Goal: Task Accomplishment & Management: Complete application form

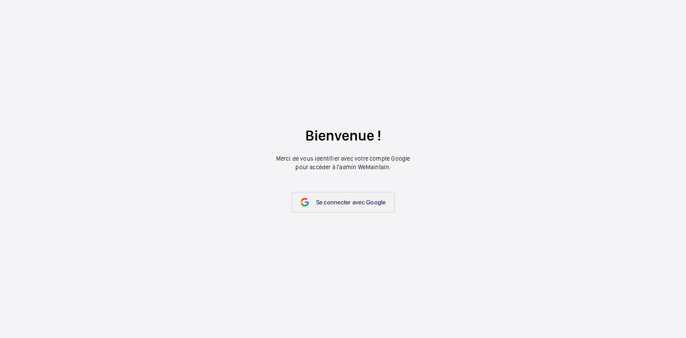
click at [369, 201] on font "Se connecter avec Google" at bounding box center [351, 202] width 70 height 7
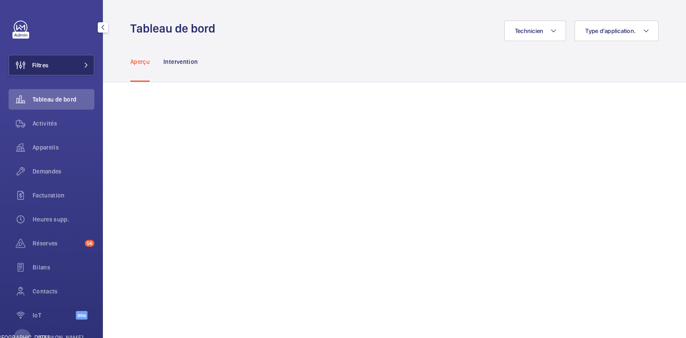
click at [50, 61] on button "Filtres" at bounding box center [52, 65] width 86 height 21
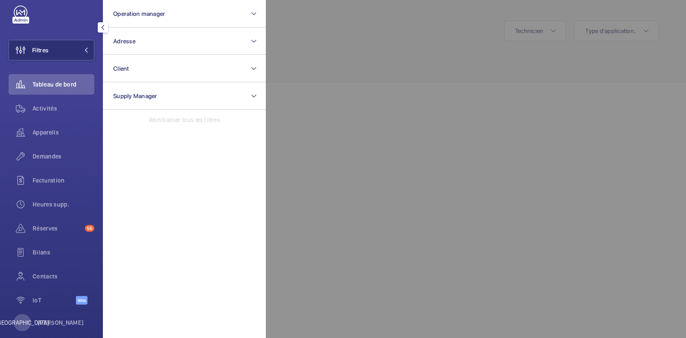
scroll to position [28, 0]
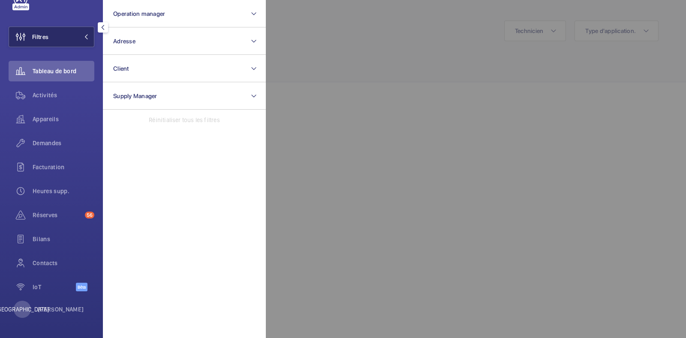
click at [63, 42] on button "Filtres" at bounding box center [52, 37] width 86 height 21
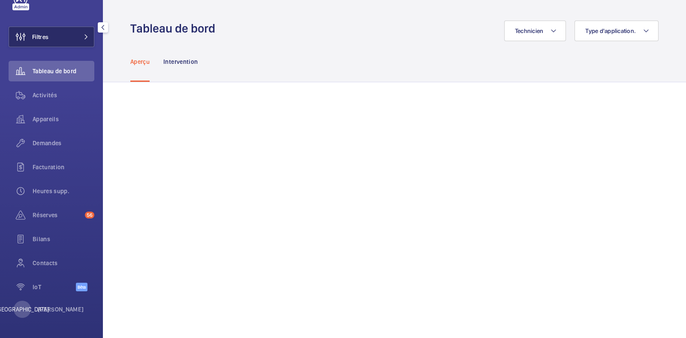
click at [63, 42] on button "Filtres" at bounding box center [52, 37] width 86 height 21
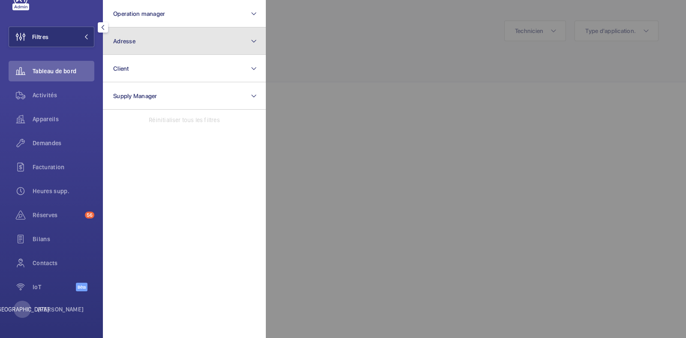
click at [177, 48] on button "Adresse" at bounding box center [184, 40] width 163 height 27
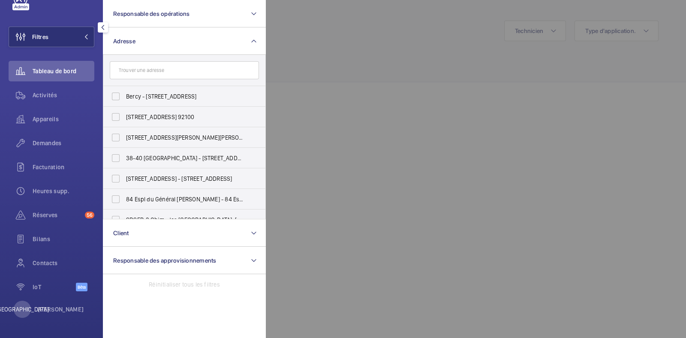
click at [187, 77] on input "text" at bounding box center [184, 70] width 149 height 18
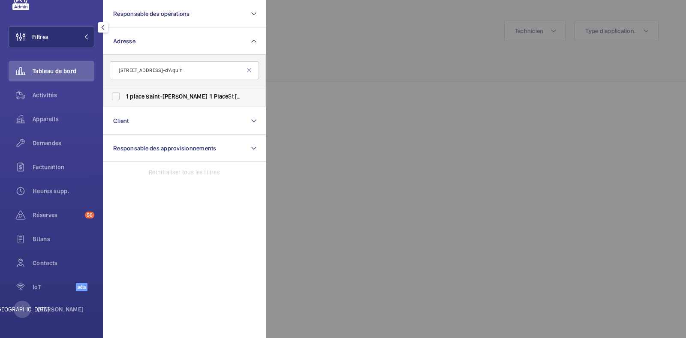
type input "[STREET_ADDRESS]-d'Aquin"
click at [147, 91] on label "[STREET_ADDRESS]-d'Aquin - [STREET_ADDRESS][PERSON_NAME]" at bounding box center [177, 96] width 149 height 21
click at [124, 91] on input "[STREET_ADDRESS]-d'Aquin - [STREET_ADDRESS][PERSON_NAME]" at bounding box center [115, 96] width 17 height 17
click at [143, 100] on span "[STREET_ADDRESS]-d'Aquin - [STREET_ADDRESS][PERSON_NAME]" at bounding box center [185, 96] width 118 height 9
click at [124, 100] on input "[STREET_ADDRESS]-d'Aquin - [STREET_ADDRESS][PERSON_NAME]" at bounding box center [115, 96] width 17 height 17
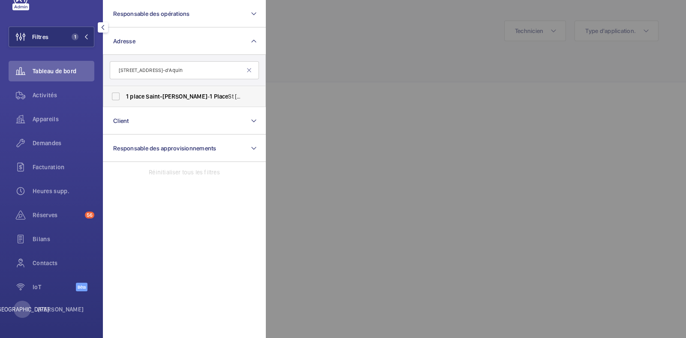
click at [143, 100] on span "[STREET_ADDRESS]-d'Aquin - [STREET_ADDRESS][PERSON_NAME]" at bounding box center [185, 96] width 118 height 9
click at [124, 100] on input "[STREET_ADDRESS]-d'Aquin - [STREET_ADDRESS][PERSON_NAME]" at bounding box center [115, 96] width 17 height 17
checkbox input "true"
click at [298, 76] on div at bounding box center [609, 169] width 686 height 338
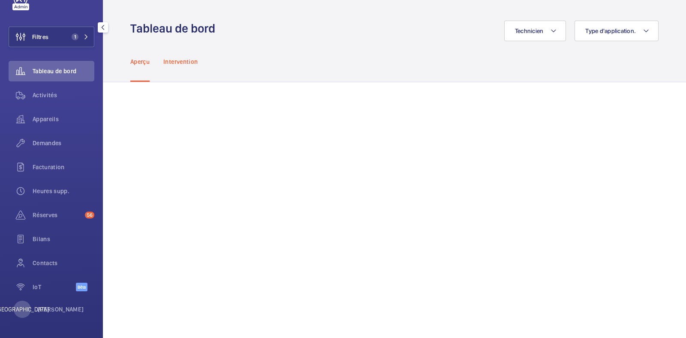
click at [184, 62] on font "Intervention" at bounding box center [180, 61] width 34 height 7
click at [139, 62] on font "Aperçu" at bounding box center [139, 61] width 19 height 7
click at [542, 26] on button "Technicien" at bounding box center [535, 31] width 62 height 21
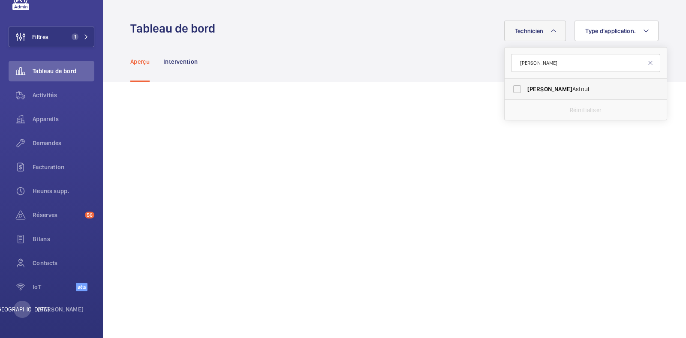
type input "[PERSON_NAME]"
click at [510, 92] on label "[PERSON_NAME]" at bounding box center [579, 89] width 149 height 21
click at [510, 92] on input "[PERSON_NAME]" at bounding box center [517, 89] width 17 height 17
checkbox input "true"
click at [395, 40] on div "Technicien 1 [PERSON_NAME] Réinitialiser Type d'application." at bounding box center [439, 31] width 438 height 21
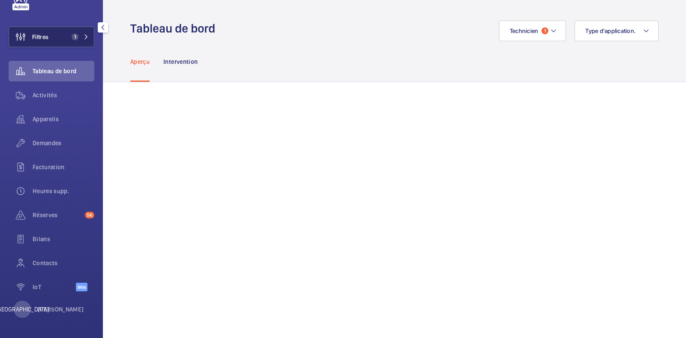
click at [51, 38] on button "Filtres 1" at bounding box center [52, 37] width 86 height 21
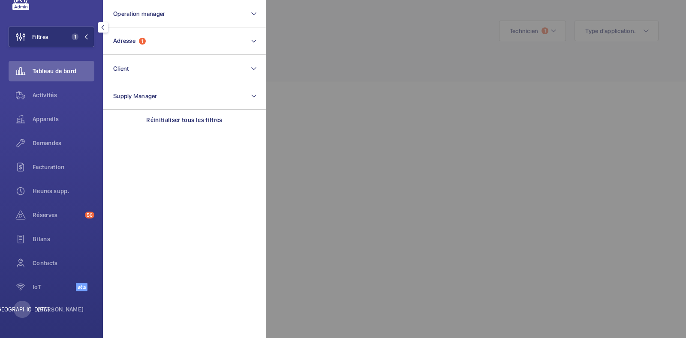
click at [387, 151] on div at bounding box center [609, 169] width 686 height 338
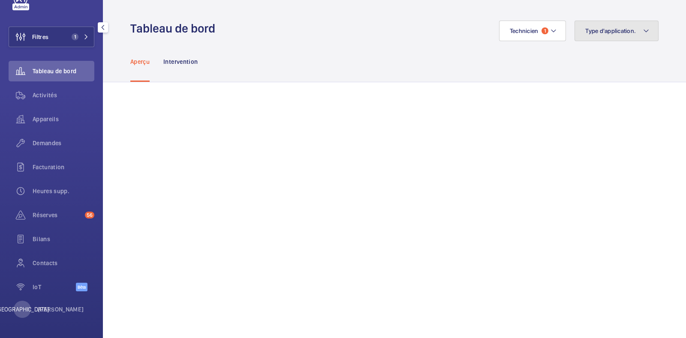
click at [609, 26] on button "Type d'application." at bounding box center [617, 31] width 84 height 21
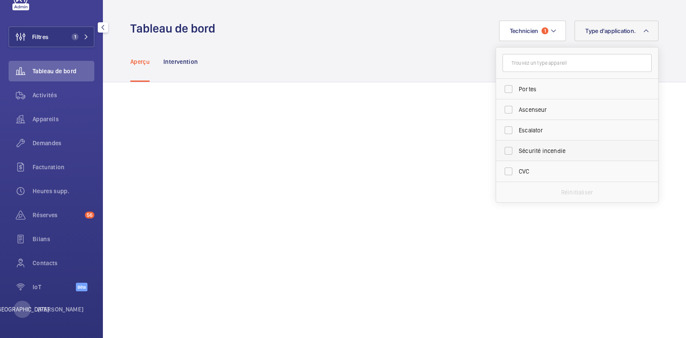
click at [501, 151] on label "Sécurité incendie" at bounding box center [570, 151] width 149 height 21
click at [501, 151] on input "Sécurité incendie" at bounding box center [508, 150] width 17 height 17
checkbox input "true"
click at [420, 54] on div "Aperçu Intervention" at bounding box center [394, 61] width 528 height 41
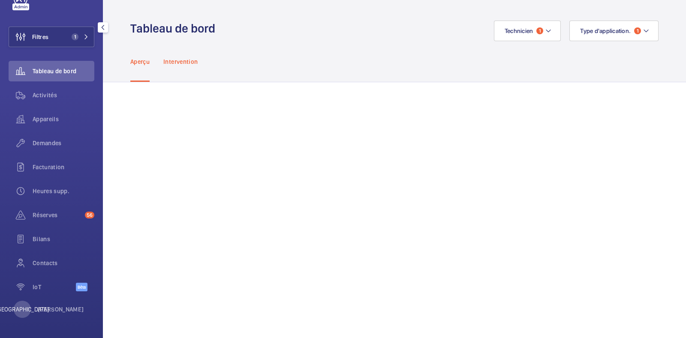
click at [188, 66] on div "Intervention" at bounding box center [180, 61] width 34 height 41
click at [143, 61] on font "Aperçu" at bounding box center [139, 61] width 19 height 7
click at [48, 100] on div "Activités" at bounding box center [52, 95] width 86 height 21
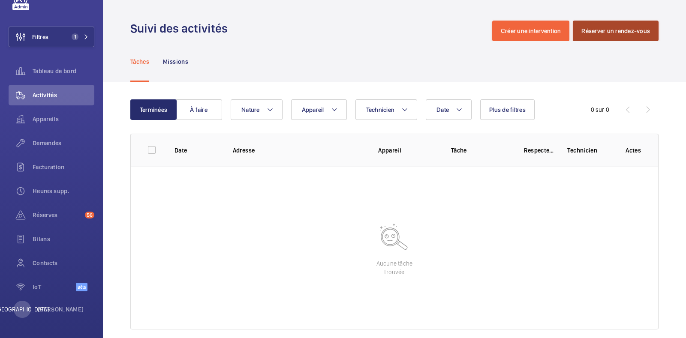
click at [620, 35] on button "Réserver un rendez-vous" at bounding box center [616, 31] width 86 height 21
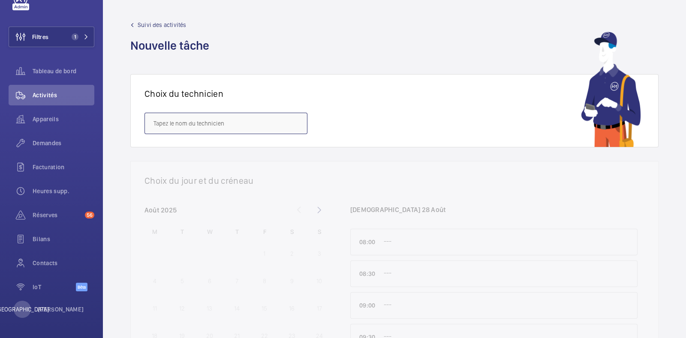
click at [216, 127] on input "text" at bounding box center [226, 123] width 163 height 21
click at [215, 156] on mat-option "[PERSON_NAME]" at bounding box center [226, 149] width 162 height 21
type input "[PERSON_NAME]"
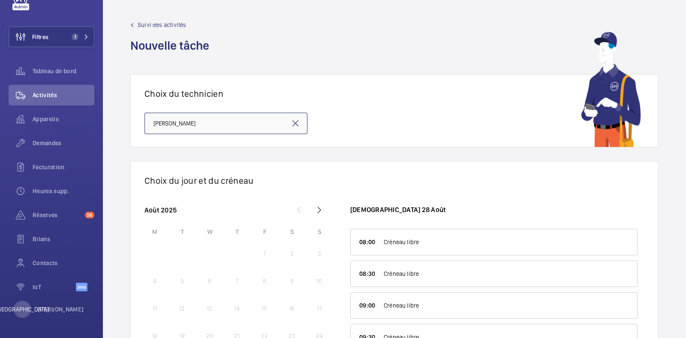
scroll to position [104, 0]
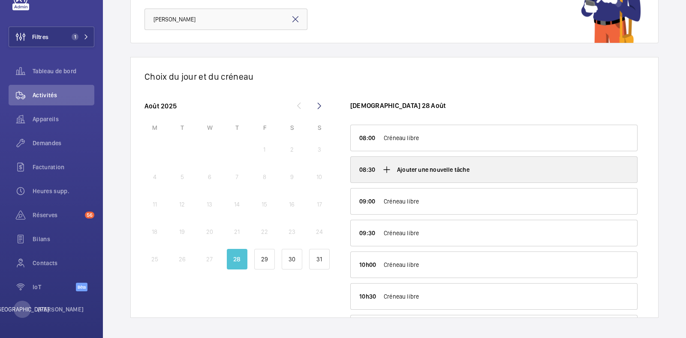
click at [423, 167] on font "Ajouter une nouvelle tâche" at bounding box center [433, 169] width 72 height 7
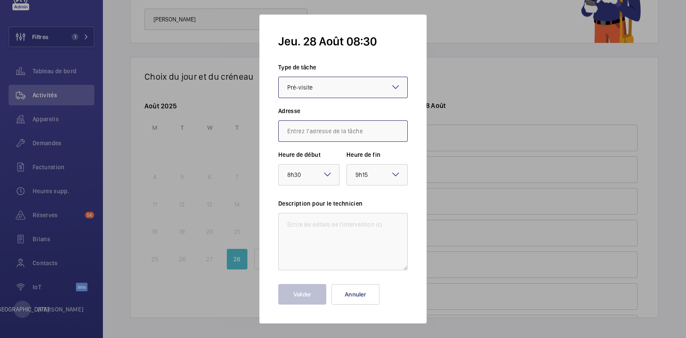
click at [320, 134] on input "text" at bounding box center [343, 131] width 130 height 21
paste input "[STREET_ADDRESS]-d'Aquin"
click at [317, 157] on font "[STREET_ADDRESS][PERSON_NAME]" at bounding box center [334, 157] width 94 height 7
type input "[STREET_ADDRESS][PERSON_NAME]"
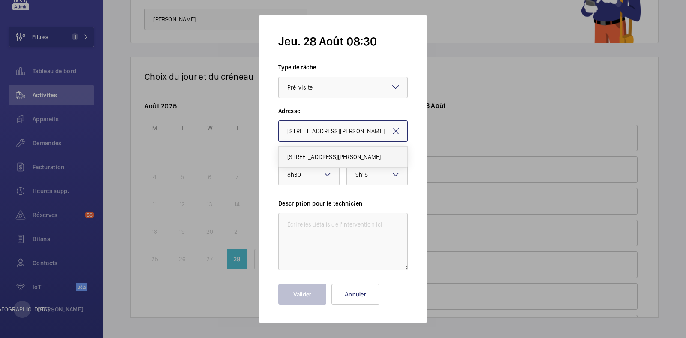
scroll to position [0, 9]
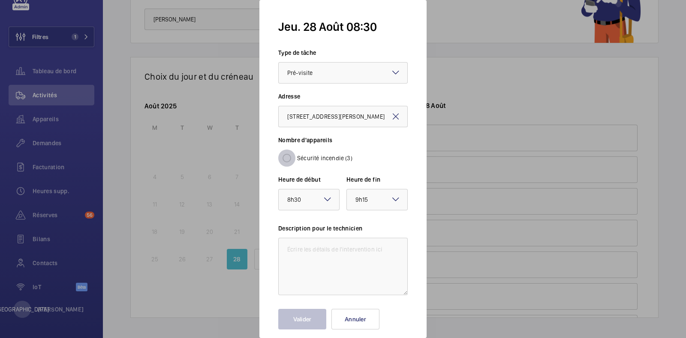
click at [285, 158] on input "Sécurité incendie (3)" at bounding box center [286, 158] width 17 height 17
radio input "true"
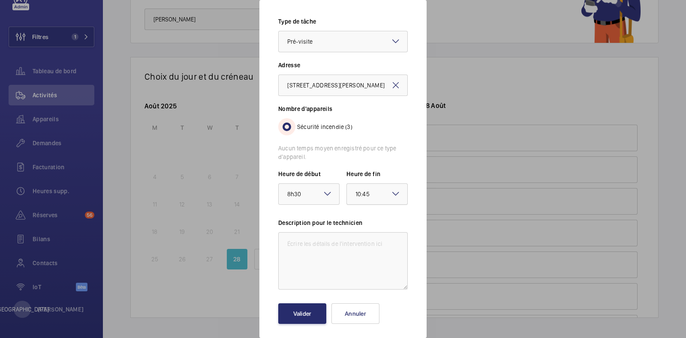
scroll to position [36, 0]
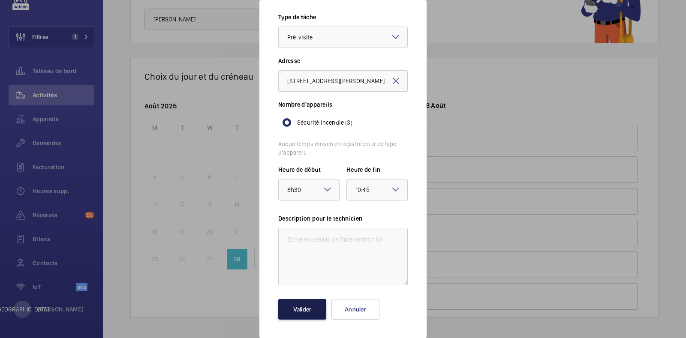
click at [300, 309] on font "Valider" at bounding box center [302, 309] width 18 height 7
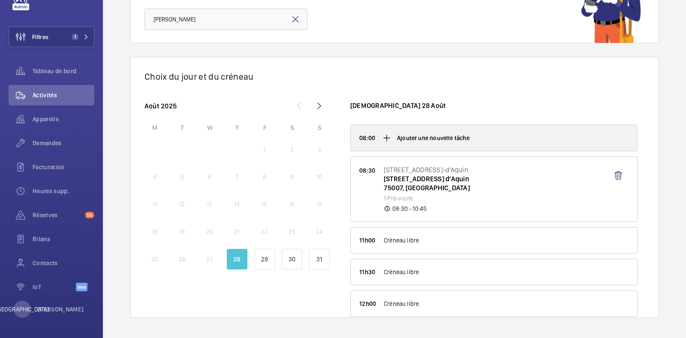
click at [425, 140] on font "Ajouter une nouvelle tâche" at bounding box center [433, 138] width 72 height 7
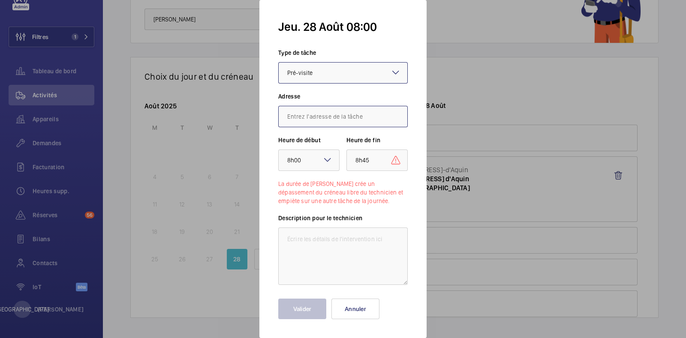
click at [318, 119] on input "text" at bounding box center [343, 116] width 130 height 21
paste input "[STREET_ADDRESS]"
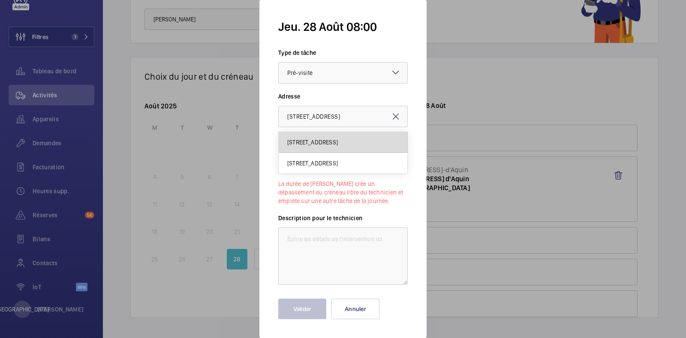
click at [338, 143] on font "[STREET_ADDRESS]" at bounding box center [312, 142] width 51 height 7
type input "[STREET_ADDRESS]"
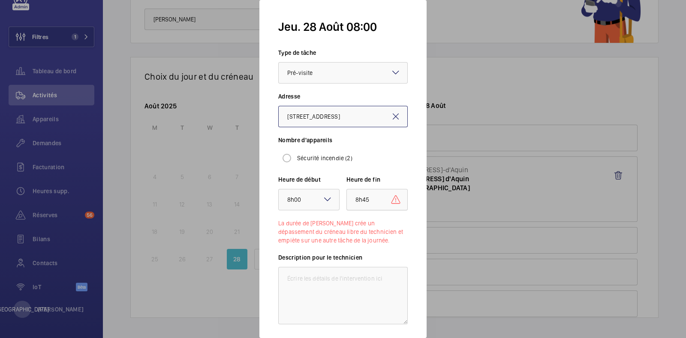
click at [367, 198] on div "× 8h45" at bounding box center [374, 200] width 36 height 10
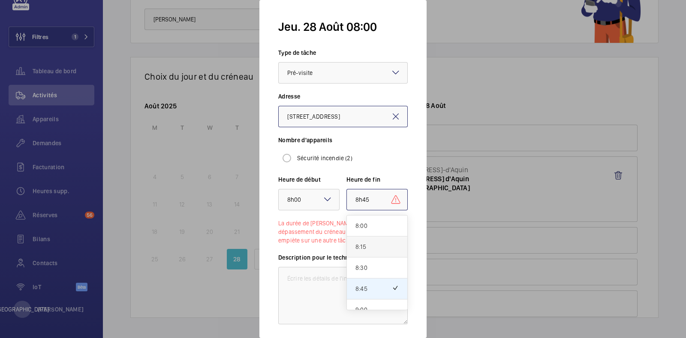
click at [365, 244] on span "8:15" at bounding box center [377, 247] width 43 height 9
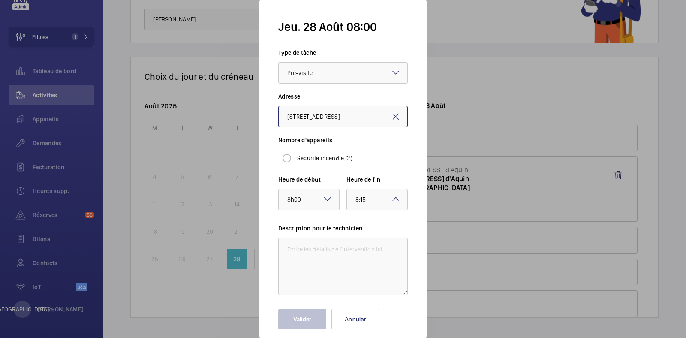
scroll to position [10, 0]
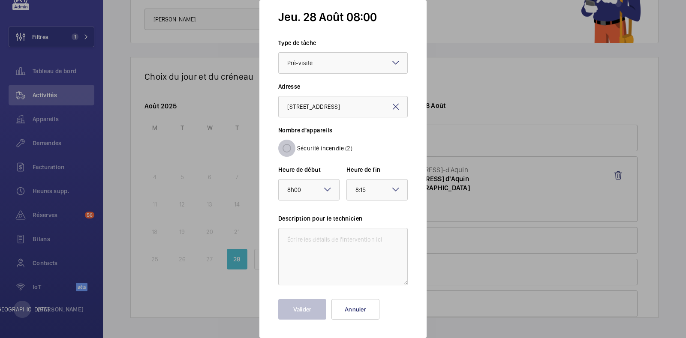
click at [288, 147] on input "Sécurité incendie (2)" at bounding box center [286, 148] width 17 height 17
radio input "true"
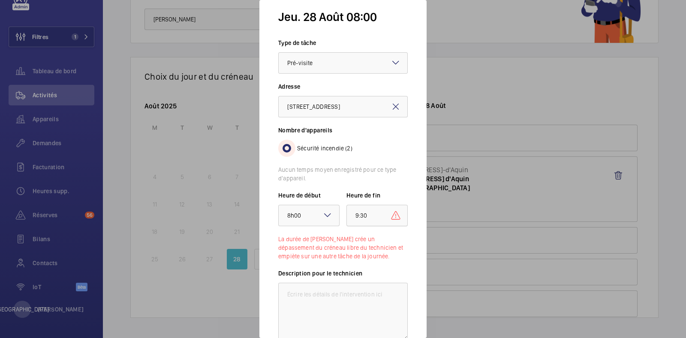
click at [356, 215] on span "9:30" at bounding box center [362, 215] width 12 height 7
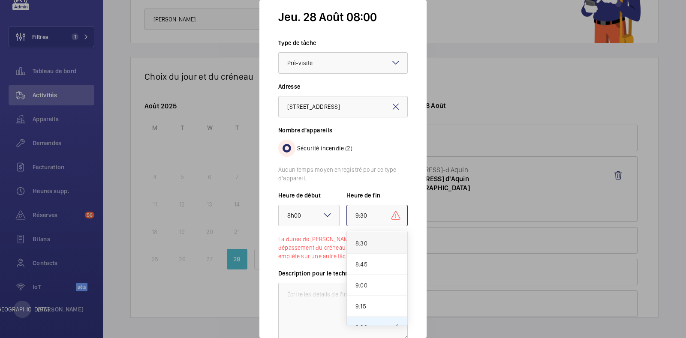
scroll to position [18, 0]
click at [370, 251] on div "8:15" at bounding box center [377, 244] width 60 height 21
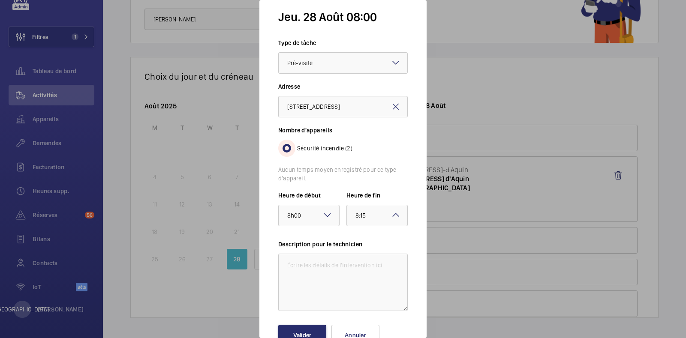
scroll to position [36, 0]
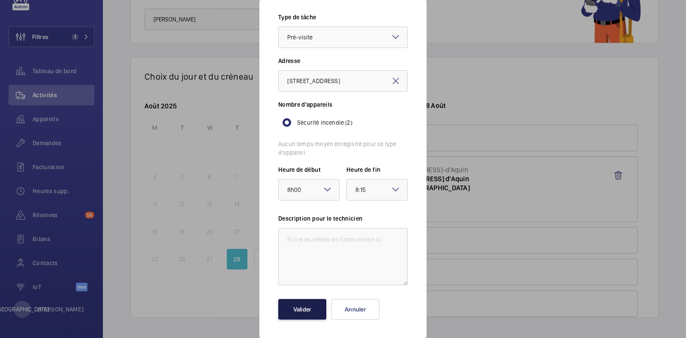
click at [293, 300] on button "Valider" at bounding box center [302, 309] width 48 height 21
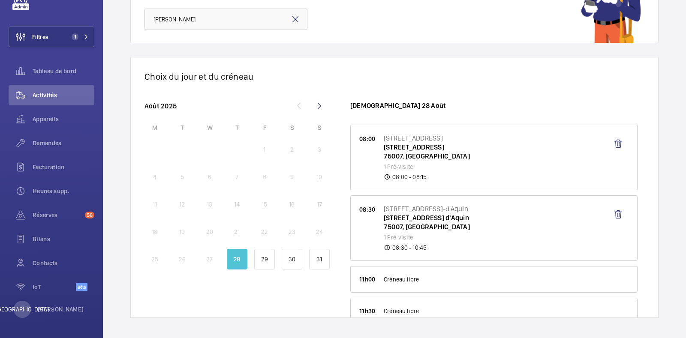
scroll to position [0, 0]
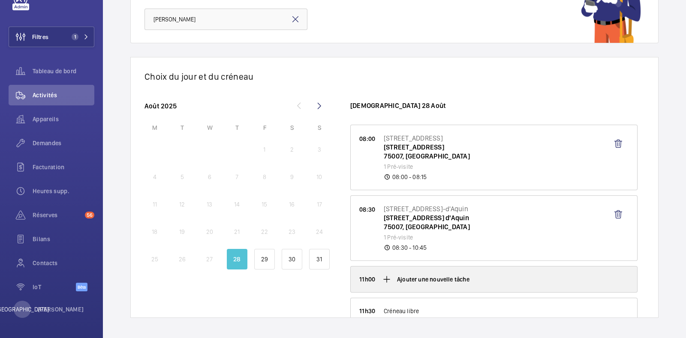
click at [415, 281] on font "Ajouter une nouvelle tâche" at bounding box center [433, 279] width 72 height 7
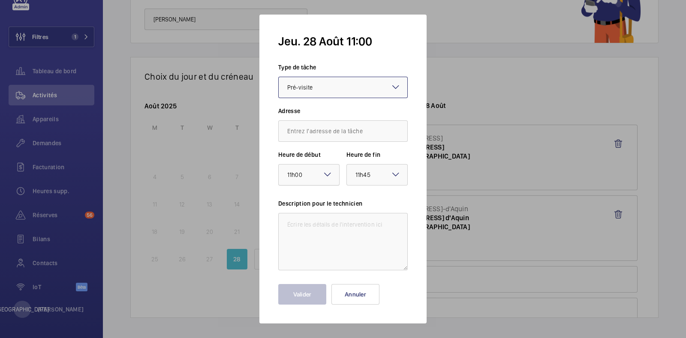
click at [319, 179] on div "× 11h00" at bounding box center [305, 175] width 36 height 10
click at [384, 182] on div at bounding box center [377, 175] width 60 height 21
click at [374, 213] on span "11:15" at bounding box center [377, 214] width 43 height 9
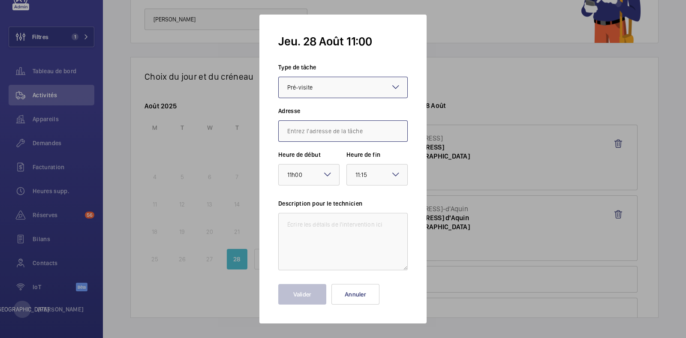
click at [332, 133] on input "text" at bounding box center [343, 131] width 130 height 21
paste input "[STREET_ADDRESS]"
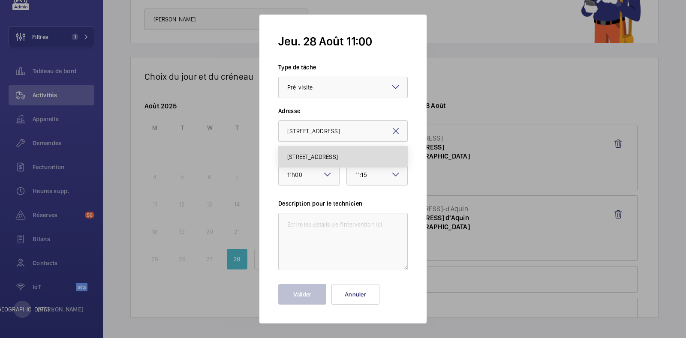
click at [330, 154] on font "[STREET_ADDRESS]" at bounding box center [312, 157] width 51 height 7
type input "[STREET_ADDRESS]"
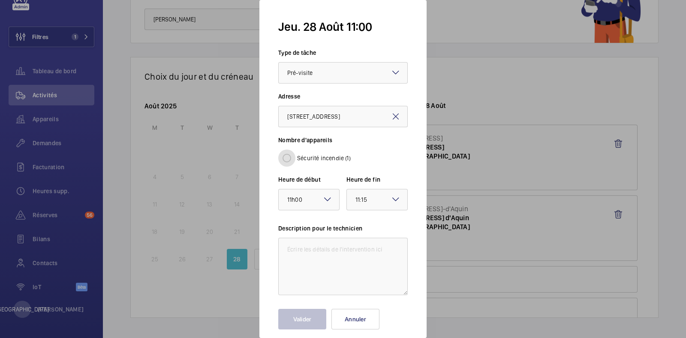
click at [290, 159] on input "Sécurité incendie (1)" at bounding box center [286, 158] width 17 height 17
radio input "true"
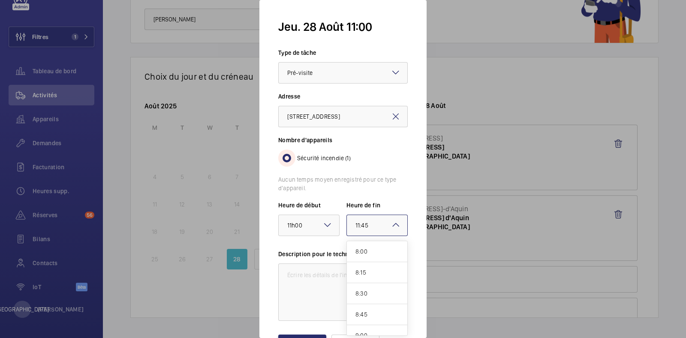
click at [375, 229] on div "× 11:45" at bounding box center [373, 225] width 34 height 10
click at [375, 264] on span "11:15" at bounding box center [377, 265] width 43 height 9
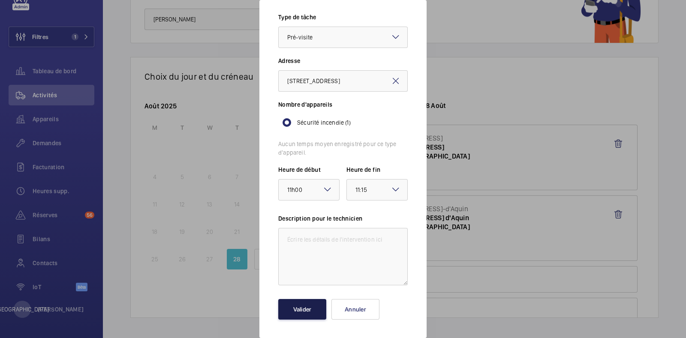
click at [304, 315] on button "Valider" at bounding box center [302, 309] width 48 height 21
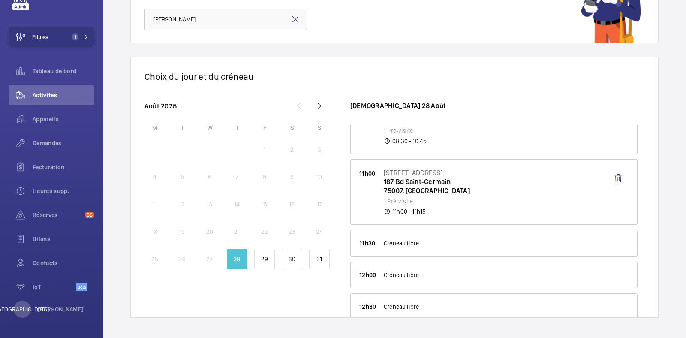
scroll to position [161, 0]
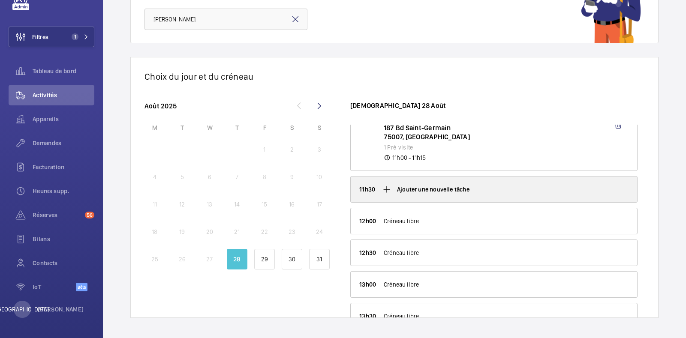
click at [427, 188] on font "Ajouter une nouvelle tâche" at bounding box center [433, 189] width 72 height 7
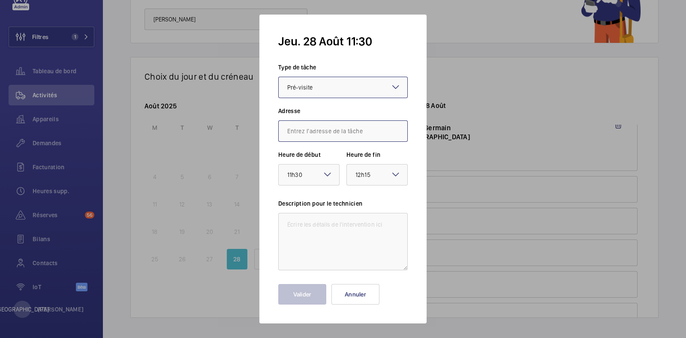
click at [342, 132] on input "text" at bounding box center [343, 131] width 130 height 21
paste input "[STREET_ADDRESS]"
click at [324, 155] on font "[STREET_ADDRESS]" at bounding box center [312, 157] width 51 height 7
type input "[STREET_ADDRESS]"
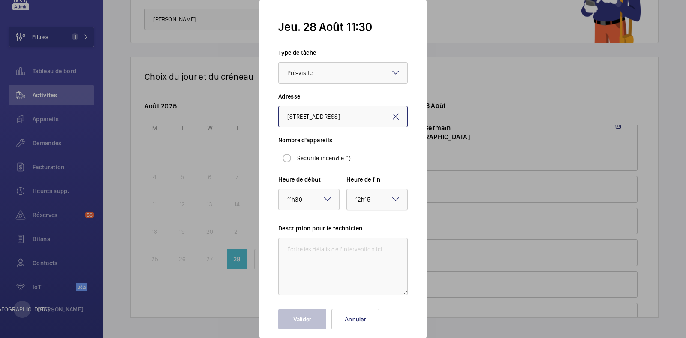
click at [374, 194] on div at bounding box center [377, 200] width 60 height 21
click at [362, 288] on span "11:45" at bounding box center [377, 292] width 43 height 9
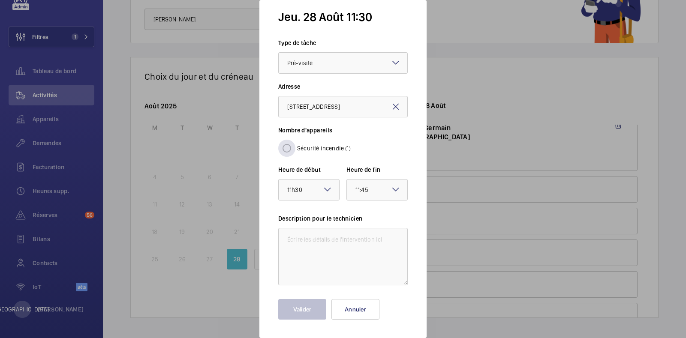
click at [310, 149] on font "Sécurité incendie (1)" at bounding box center [324, 148] width 54 height 7
click at [296, 149] on input "Sécurité incendie (1)" at bounding box center [286, 148] width 17 height 17
radio input "true"
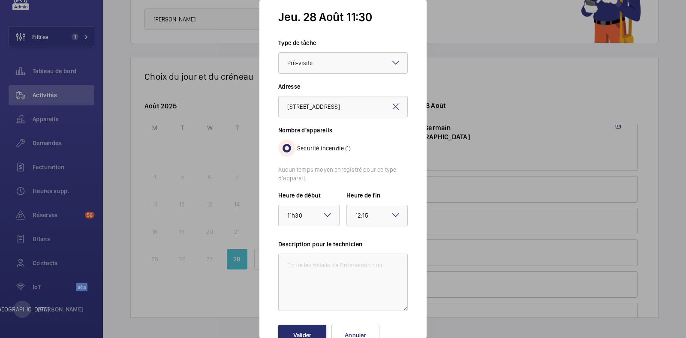
click at [375, 215] on div "× 12:15" at bounding box center [373, 216] width 34 height 10
click at [358, 314] on div "11:45" at bounding box center [377, 308] width 60 height 21
click at [320, 331] on button "Valider" at bounding box center [302, 335] width 48 height 21
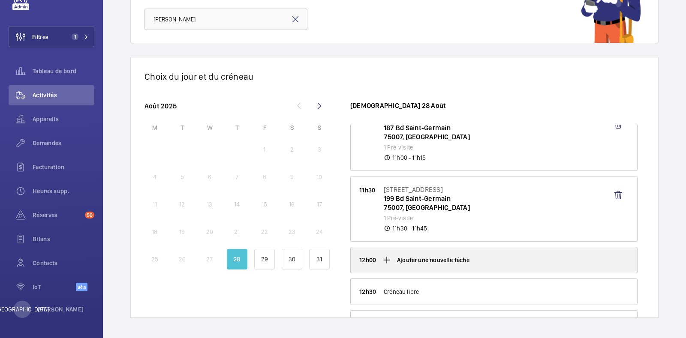
click at [423, 260] on font "Ajouter une nouvelle tâche" at bounding box center [433, 260] width 72 height 7
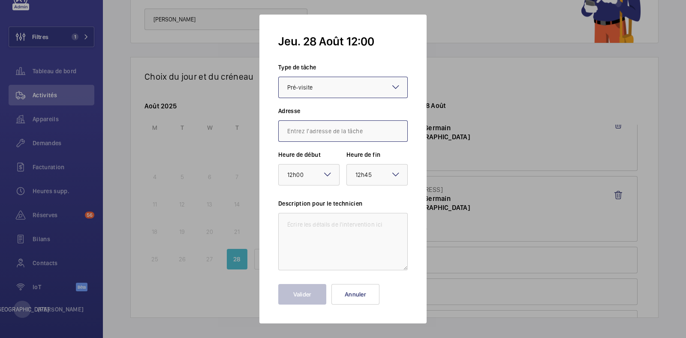
click at [315, 132] on input "text" at bounding box center [343, 131] width 130 height 21
paste input "[STREET_ADDRESS]"
click at [309, 153] on span "[STREET_ADDRESS]" at bounding box center [312, 157] width 51 height 9
type input "2 Sq. de Luynes, [GEOGRAPHIC_DATA]"
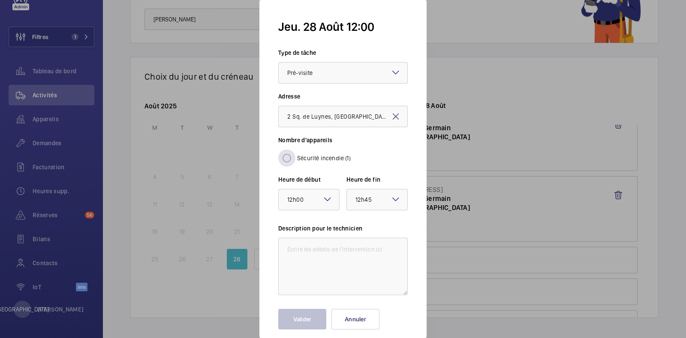
click at [302, 162] on label "Sécurité incendie (1)" at bounding box center [323, 158] width 55 height 9
click at [296, 162] on input "Sécurité incendie (1)" at bounding box center [286, 158] width 17 height 17
radio input "true"
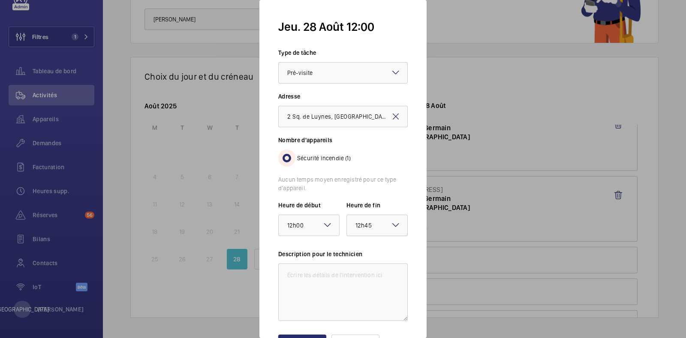
click at [356, 224] on font "12h45" at bounding box center [364, 225] width 16 height 7
click at [367, 263] on span "12:15" at bounding box center [377, 264] width 43 height 9
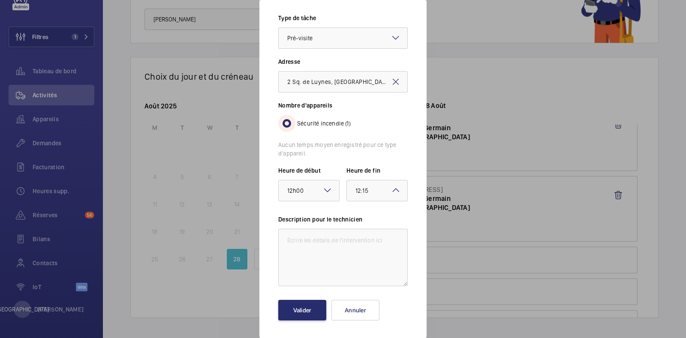
scroll to position [36, 0]
click at [296, 309] on font "Valider" at bounding box center [302, 309] width 18 height 7
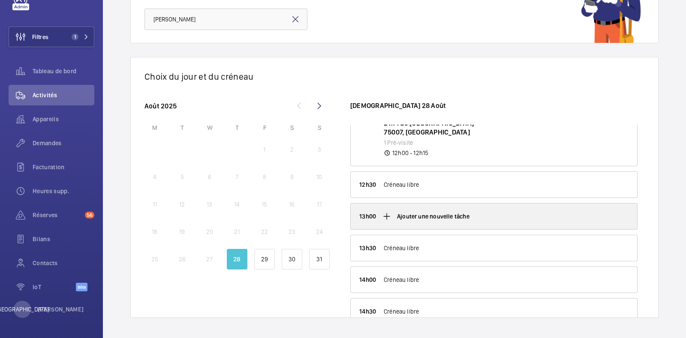
scroll to position [322, 0]
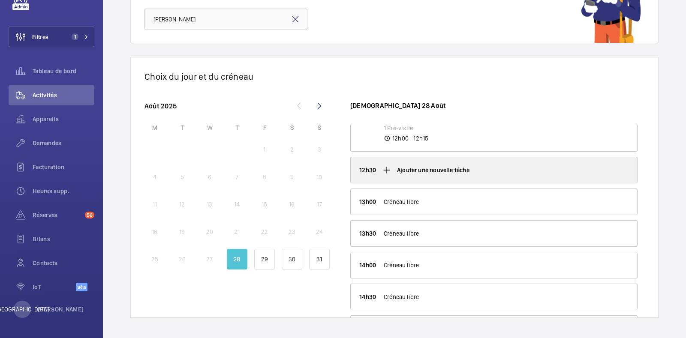
click at [425, 170] on font "Ajouter une nouvelle tâche" at bounding box center [433, 170] width 72 height 7
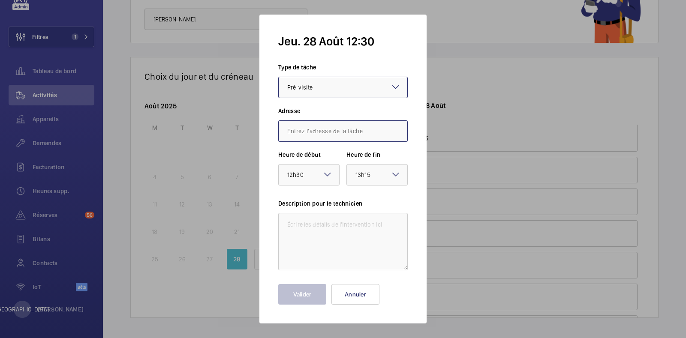
click at [314, 132] on input "text" at bounding box center [343, 131] width 130 height 21
paste input "[STREET_ADDRESS]"
click at [329, 155] on font "[STREET_ADDRESS]" at bounding box center [312, 157] width 51 height 7
type input "[STREET_ADDRESS]"
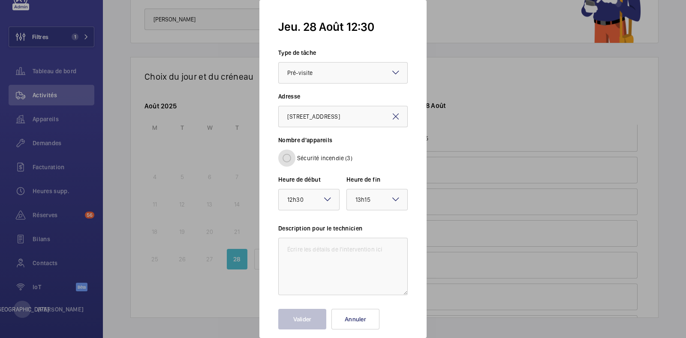
click at [293, 157] on input "Sécurité incendie (3)" at bounding box center [286, 158] width 17 height 17
radio input "true"
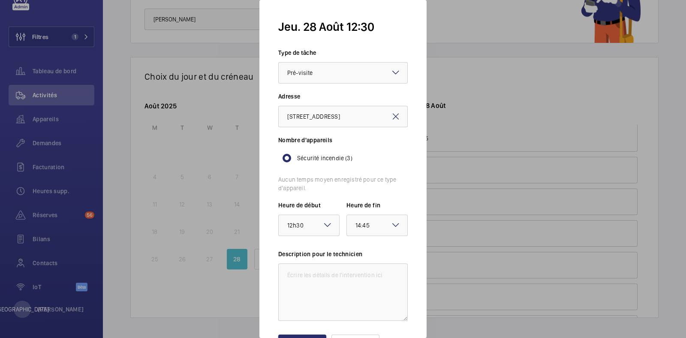
click at [324, 229] on mat-icon at bounding box center [328, 225] width 10 height 10
click at [378, 226] on div "× 14:45" at bounding box center [374, 225] width 36 height 10
click at [363, 298] on span "12:45" at bounding box center [377, 300] width 43 height 9
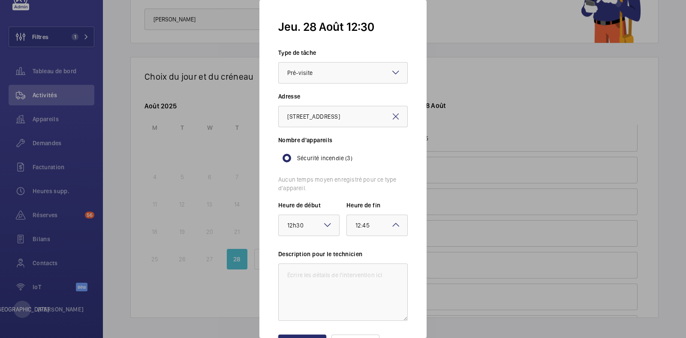
scroll to position [36, 0]
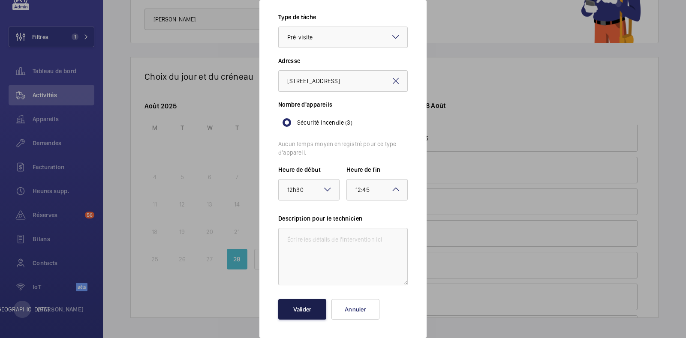
click at [296, 311] on font "Valider" at bounding box center [302, 309] width 18 height 7
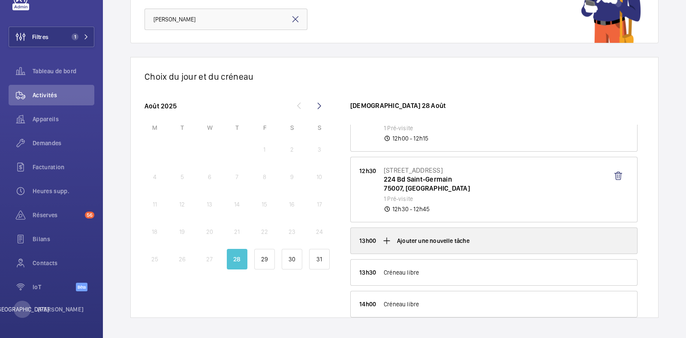
click at [426, 228] on div "Ajouter une nouvelle tâche" at bounding box center [494, 241] width 287 height 26
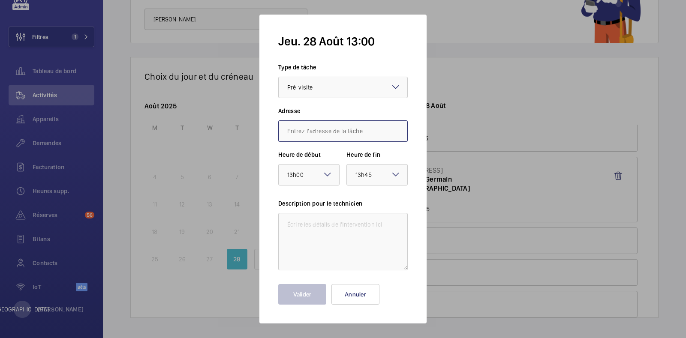
click at [338, 122] on input "text" at bounding box center [343, 131] width 130 height 21
paste input "[STREET_ADDRESS]"
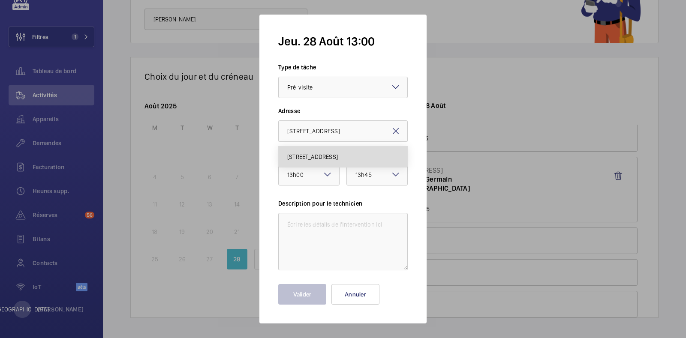
click at [326, 157] on font "[STREET_ADDRESS]" at bounding box center [312, 157] width 51 height 7
type input "[STREET_ADDRESS]"
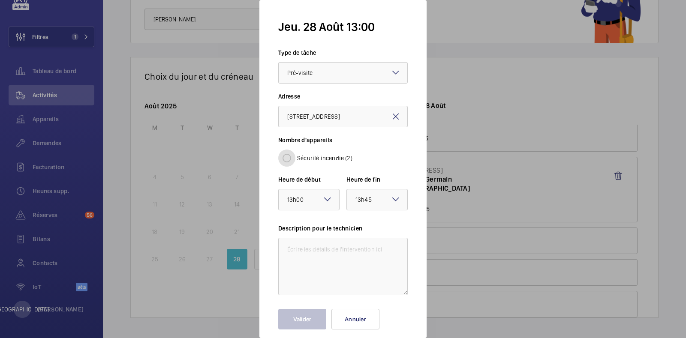
click at [292, 161] on input "Sécurité incendie (2)" at bounding box center [286, 158] width 17 height 17
radio input "true"
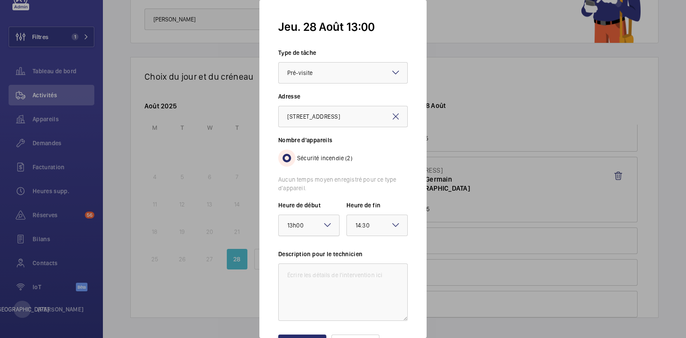
click at [302, 229] on div "× 13h00" at bounding box center [306, 225] width 38 height 10
click at [391, 221] on mat-icon at bounding box center [396, 225] width 10 height 10
click at [363, 312] on div "13:15" at bounding box center [377, 309] width 60 height 21
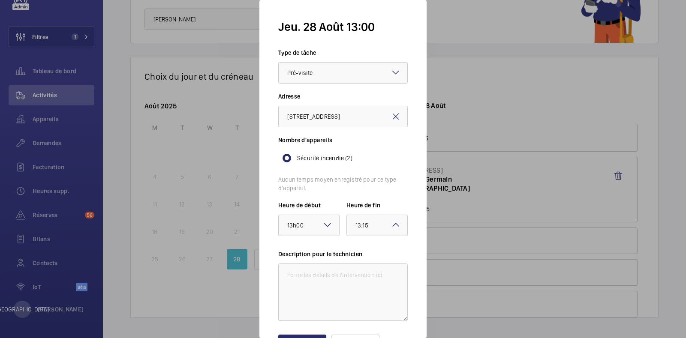
scroll to position [36, 0]
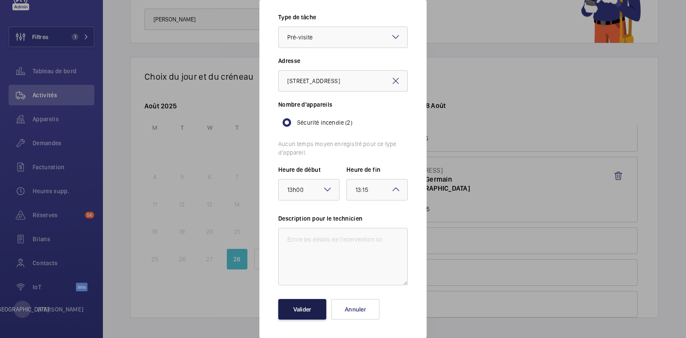
click at [294, 310] on font "Valider" at bounding box center [302, 309] width 18 height 7
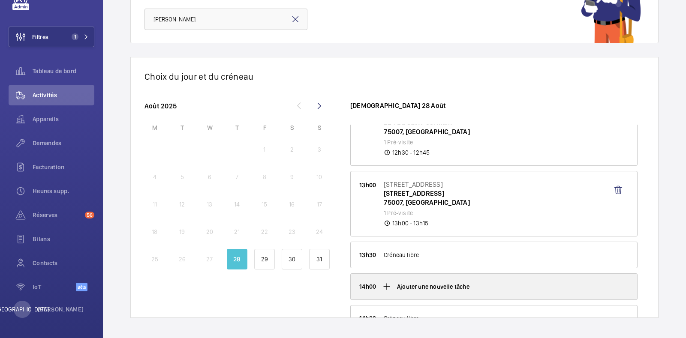
scroll to position [429, 0]
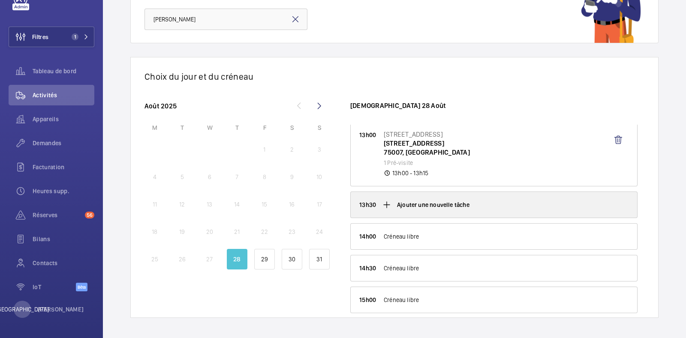
click at [411, 193] on div "Ajouter une nouvelle tâche" at bounding box center [494, 205] width 287 height 26
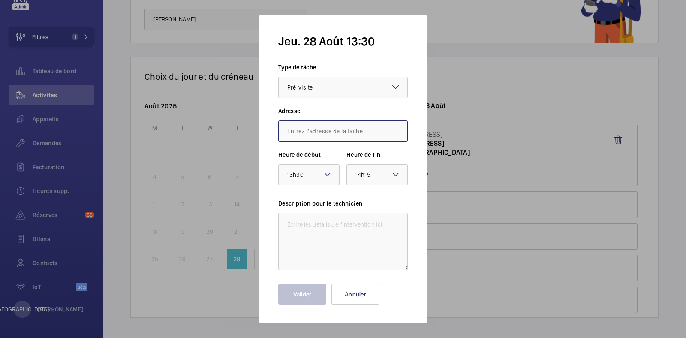
click at [316, 133] on input "text" at bounding box center [343, 131] width 130 height 21
paste input "[STREET_ADDRESS][PERSON_NAME]"
click at [341, 155] on font "[STREET_ADDRESS][PERSON_NAME]" at bounding box center [334, 157] width 94 height 7
type input "[STREET_ADDRESS][PERSON_NAME]"
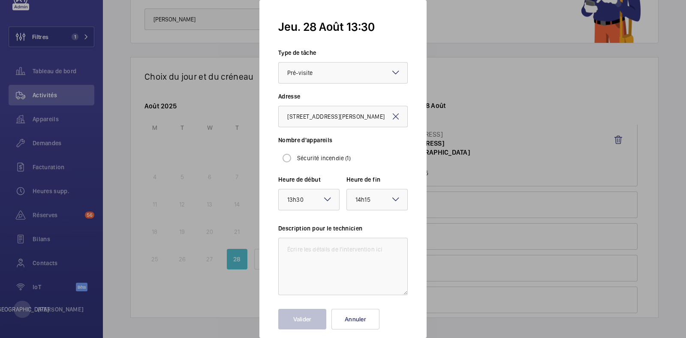
scroll to position [0, 0]
click at [304, 163] on div "Sécurité incendie (1)" at bounding box center [314, 158] width 72 height 17
click at [314, 159] on font "Sécurité incendie (1)" at bounding box center [324, 158] width 54 height 7
click at [296, 159] on input "Sécurité incendie (1)" at bounding box center [286, 158] width 17 height 17
radio input "true"
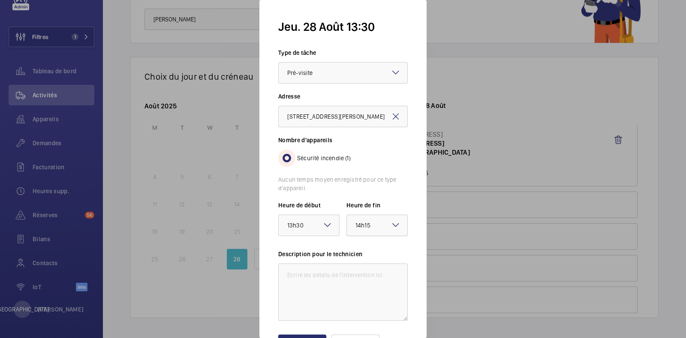
click at [367, 235] on div at bounding box center [377, 225] width 60 height 21
click at [366, 316] on span "13:45" at bounding box center [377, 319] width 43 height 9
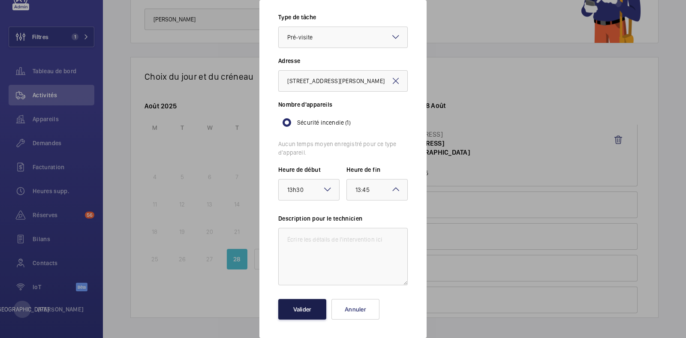
click at [301, 306] on font "Valider" at bounding box center [302, 309] width 18 height 7
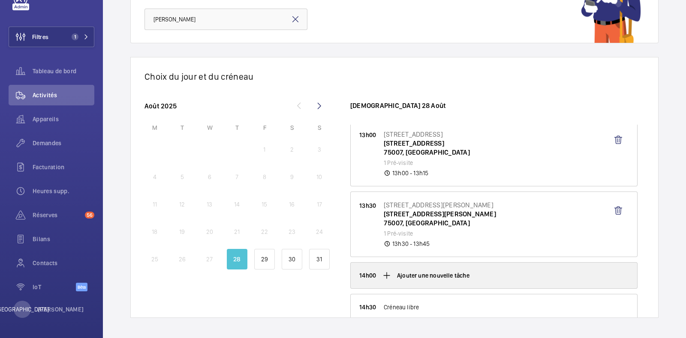
click at [420, 268] on div "Ajouter une nouvelle tâche" at bounding box center [494, 276] width 287 height 26
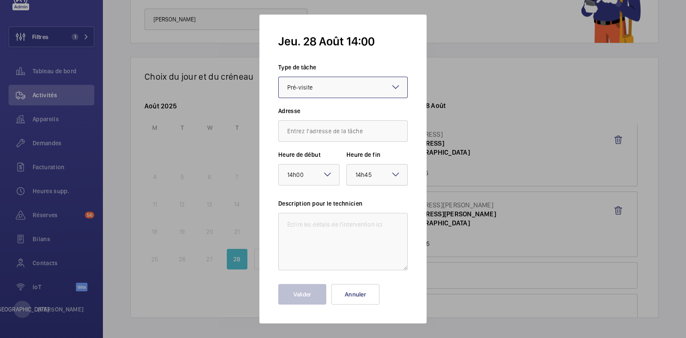
click at [366, 173] on font "14h45" at bounding box center [364, 175] width 16 height 7
click at [362, 125] on input "text" at bounding box center [343, 131] width 130 height 21
paste input "[GEOGRAPHIC_DATA] par : Building Name Tri croissant Type Address [GEOGRAPHIC_DA…"
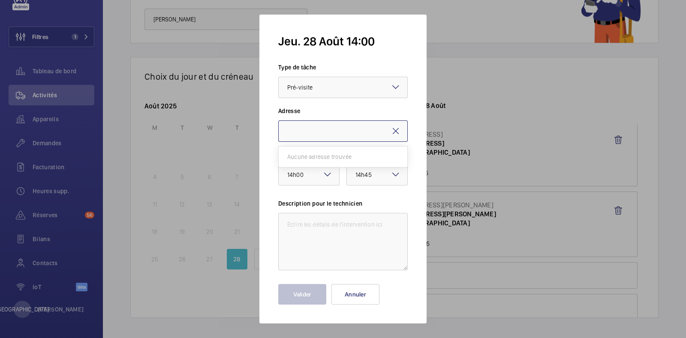
type input "[GEOGRAPHIC_DATA] par : Building Name Tri croissant Type Address [GEOGRAPHIC_DA…"
click at [324, 160] on div "Aucune adresse trouvée" at bounding box center [343, 157] width 129 height 21
click at [397, 130] on mat-icon at bounding box center [396, 131] width 10 height 10
paste input "[GEOGRAPHIC_DATA] par : Building Name Tri croissant Type Address [GEOGRAPHIC_DA…"
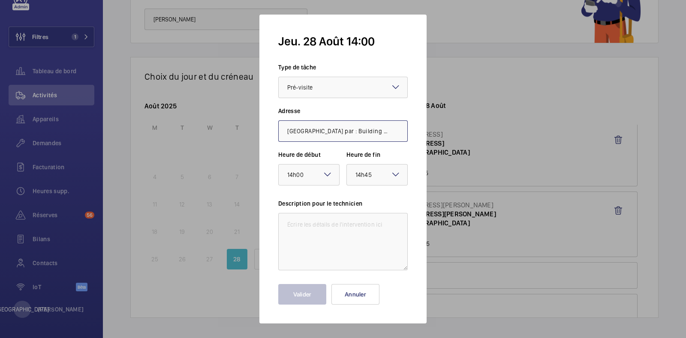
scroll to position [0, 2139]
drag, startPoint x: 337, startPoint y: 135, endPoint x: 350, endPoint y: 124, distance: 18.0
click at [290, 124] on input "[GEOGRAPHIC_DATA] par : Building Name Tri croissant Type Address [GEOGRAPHIC_DA…" at bounding box center [343, 131] width 130 height 21
type input "[GEOGRAPHIC_DATA] par : Building Name Tri croissant Type Address [GEOGRAPHIC_DA…"
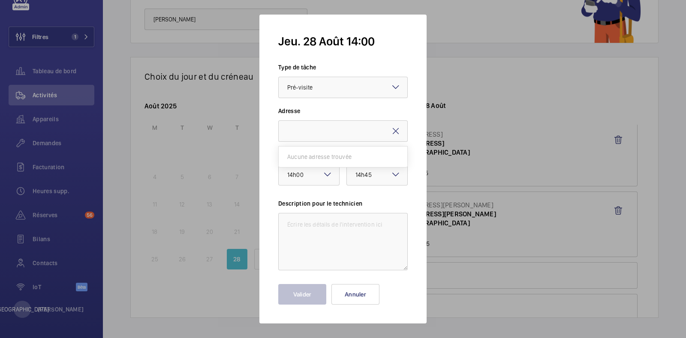
scroll to position [0, 0]
click at [396, 133] on mat-icon at bounding box center [396, 131] width 10 height 10
paste input "[STREET_ADDRESS]"
click at [336, 155] on font "[STREET_ADDRESS]" at bounding box center [312, 157] width 51 height 7
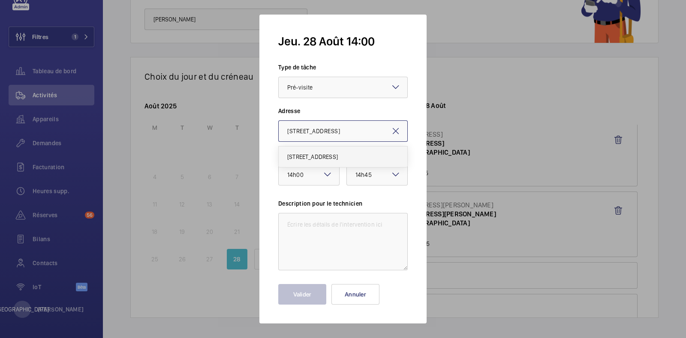
type input "[STREET_ADDRESS]"
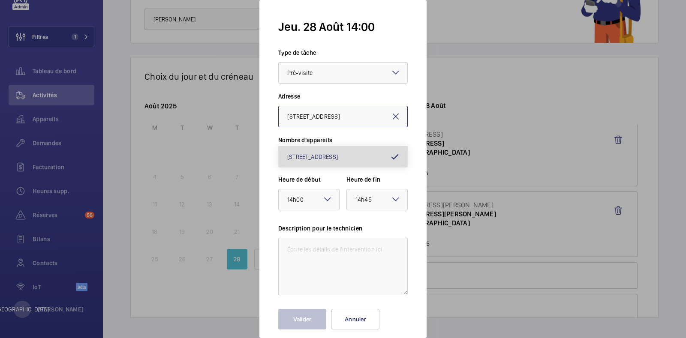
scroll to position [0, 2]
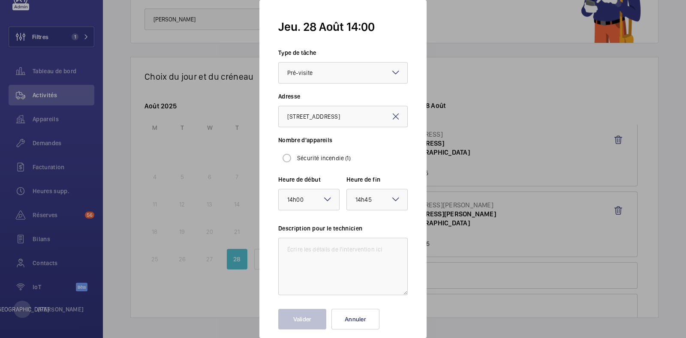
click at [317, 156] on font "Sécurité incendie (1)" at bounding box center [324, 158] width 54 height 7
click at [296, 156] on input "Sécurité incendie (1)" at bounding box center [286, 158] width 17 height 17
radio input "true"
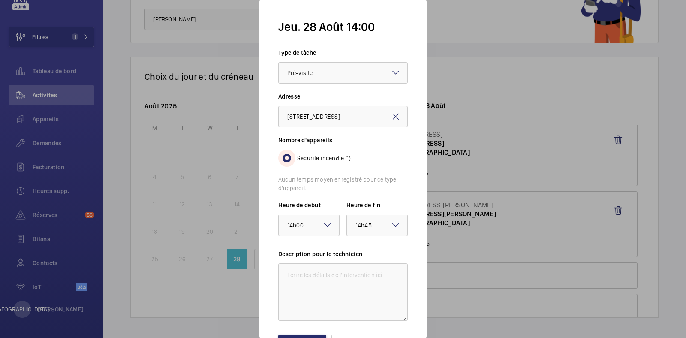
click at [367, 226] on font "14h45" at bounding box center [364, 225] width 16 height 7
click at [377, 267] on span "14:15" at bounding box center [377, 265] width 43 height 9
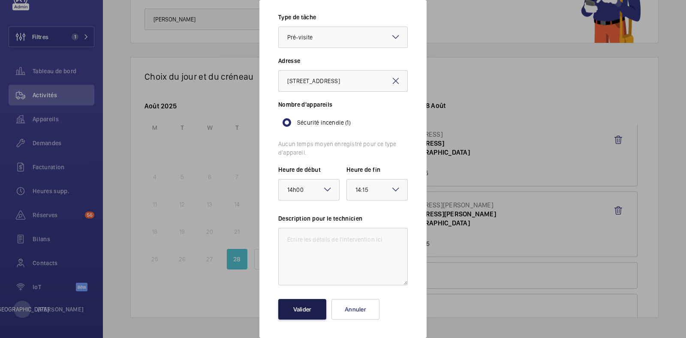
click at [299, 317] on button "Valider" at bounding box center [302, 309] width 48 height 21
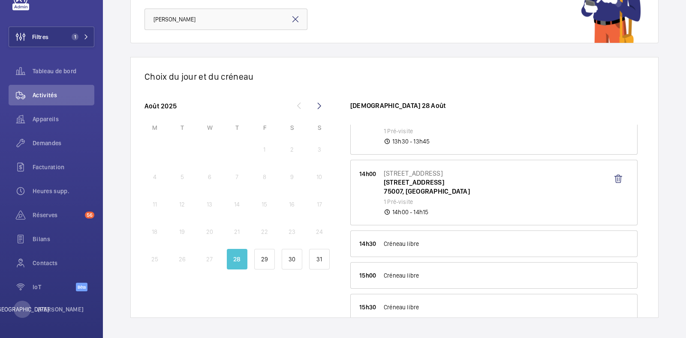
scroll to position [536, 0]
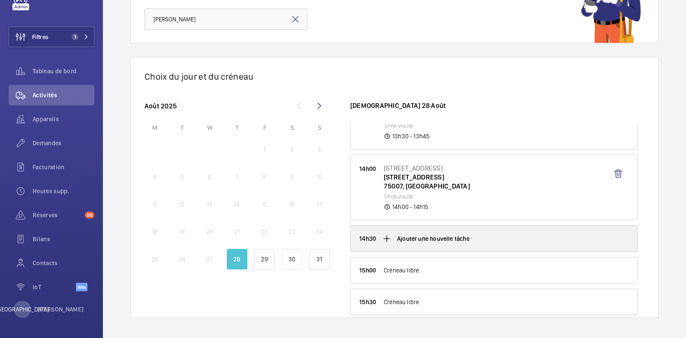
click at [398, 242] on div "Ajouter une nouvelle tâche" at bounding box center [494, 239] width 287 height 26
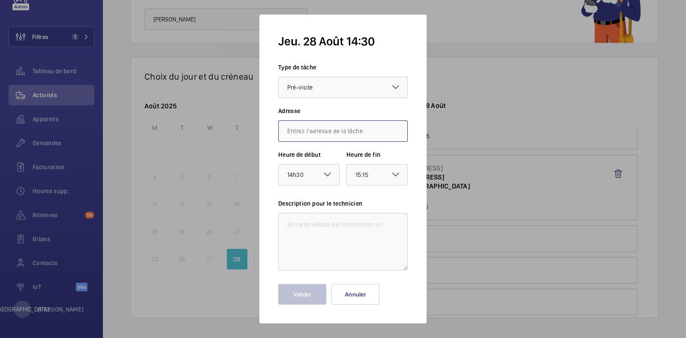
click at [327, 130] on input "text" at bounding box center [343, 131] width 130 height 21
paste input "[STREET_ADDRESS]"
click at [318, 156] on font "[STREET_ADDRESS]" at bounding box center [312, 157] width 51 height 7
type input "[STREET_ADDRESS]"
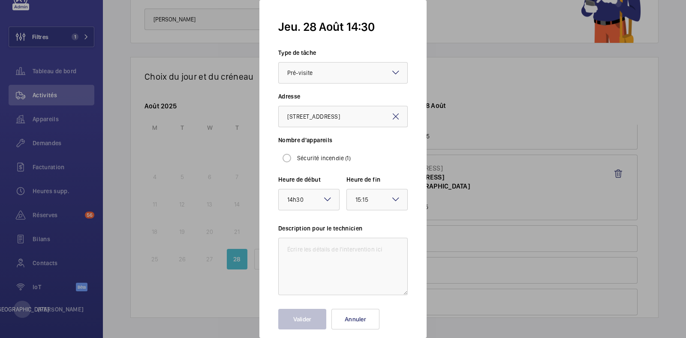
click at [307, 158] on font "Sécurité incendie (1)" at bounding box center [324, 158] width 54 height 7
click at [296, 158] on input "Sécurité incendie (1)" at bounding box center [286, 158] width 17 height 17
radio input "true"
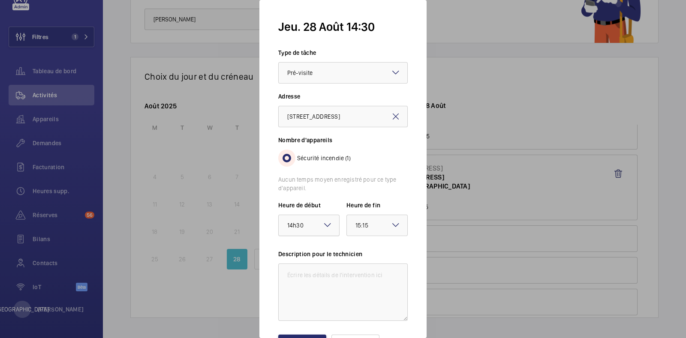
click at [324, 230] on div "× 14h30" at bounding box center [306, 225] width 38 height 10
click at [391, 228] on mat-icon at bounding box center [396, 225] width 10 height 10
click at [367, 316] on span "14:45" at bounding box center [377, 319] width 43 height 9
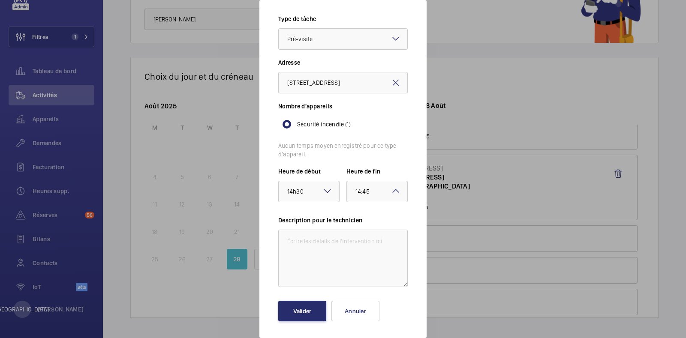
scroll to position [36, 0]
drag, startPoint x: 306, startPoint y: 308, endPoint x: 311, endPoint y: 299, distance: 10.4
click at [306, 307] on font "Valider" at bounding box center [302, 309] width 18 height 7
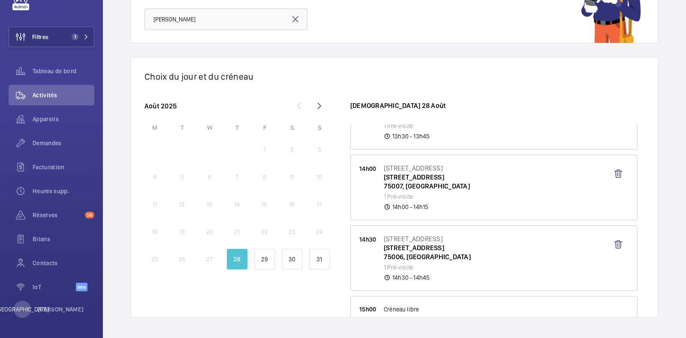
scroll to position [643, 0]
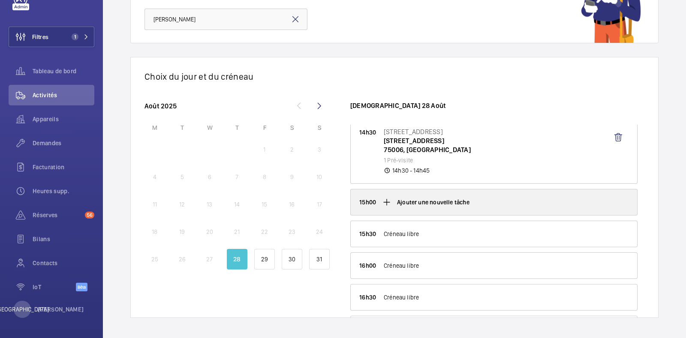
click at [429, 201] on font "Ajouter une nouvelle tâche" at bounding box center [433, 202] width 72 height 7
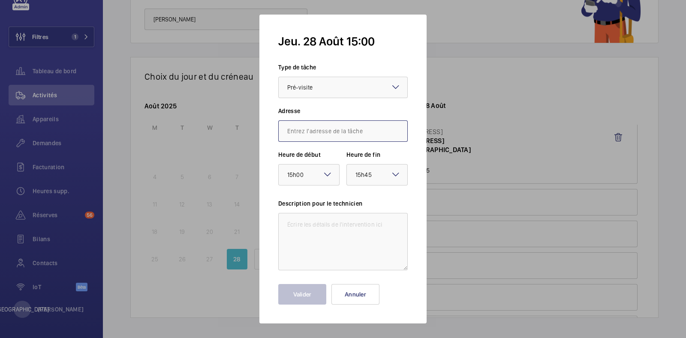
click at [311, 136] on input "text" at bounding box center [343, 131] width 130 height 21
paste input "[STREET_ADDRESS][PERSON_NAME]"
click at [326, 161] on span "[STREET_ADDRESS][PERSON_NAME]" at bounding box center [334, 157] width 94 height 9
type input "[STREET_ADDRESS][PERSON_NAME]"
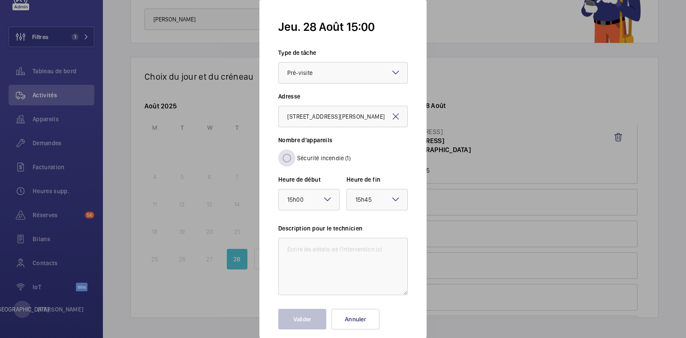
scroll to position [0, 0]
click at [311, 158] on font "Sécurité incendie (1)" at bounding box center [324, 158] width 54 height 7
click at [296, 158] on input "Sécurité incendie (1)" at bounding box center [286, 158] width 17 height 17
radio input "true"
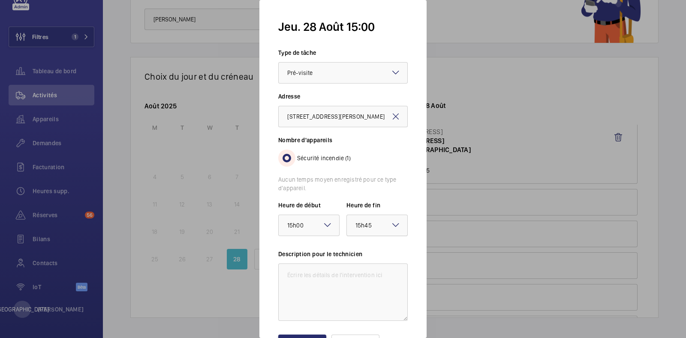
click at [375, 223] on div "× 15h45" at bounding box center [375, 225] width 38 height 10
click at [370, 315] on span "15:15" at bounding box center [377, 319] width 43 height 9
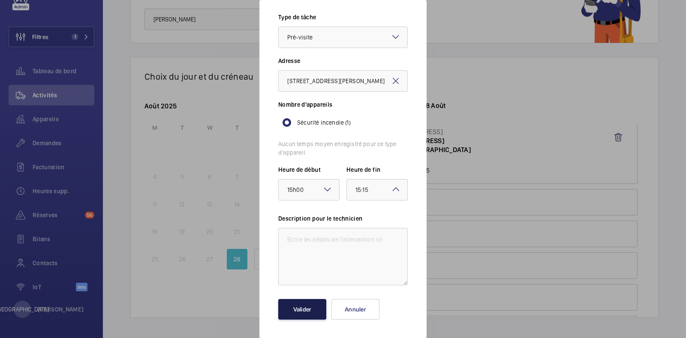
click at [296, 310] on font "Valider" at bounding box center [302, 309] width 18 height 7
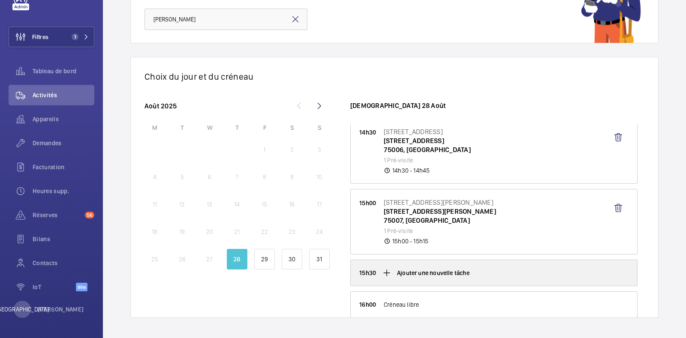
click at [432, 270] on font "Ajouter une nouvelle tâche" at bounding box center [433, 273] width 72 height 7
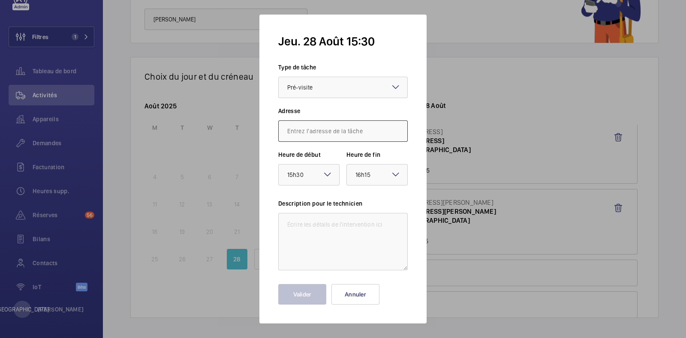
click at [334, 125] on input "text" at bounding box center [343, 131] width 130 height 21
paste input "[STREET_ADDRESS]"
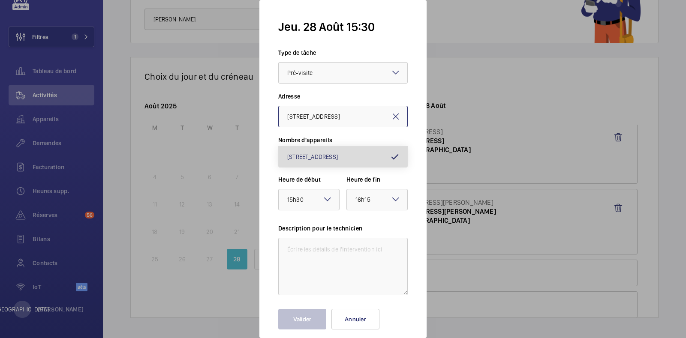
type input "[STREET_ADDRESS]"
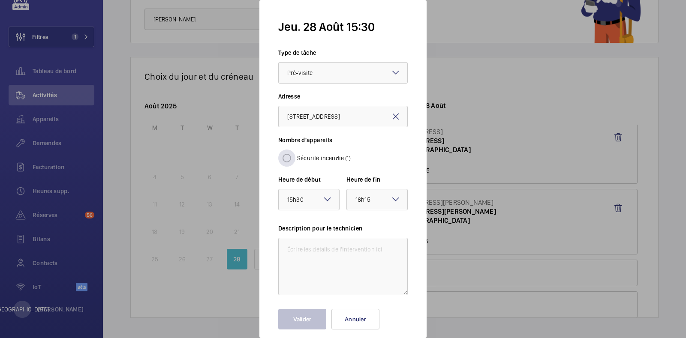
click at [298, 160] on font "Sécurité incendie (1)" at bounding box center [324, 158] width 54 height 7
click at [296, 160] on input "Sécurité incendie (1)" at bounding box center [286, 158] width 17 height 17
radio input "true"
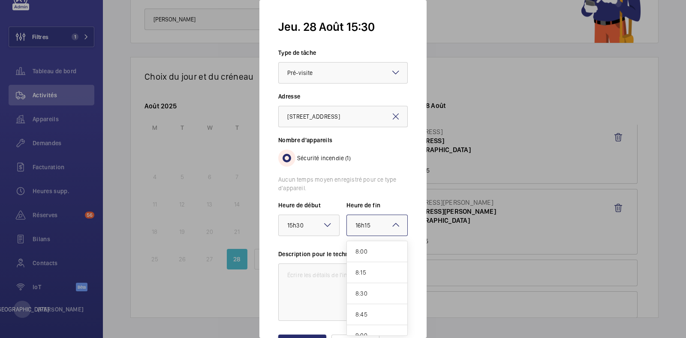
click at [370, 226] on div "× 16h15" at bounding box center [374, 225] width 36 height 10
click at [364, 320] on span "15:45" at bounding box center [377, 320] width 43 height 9
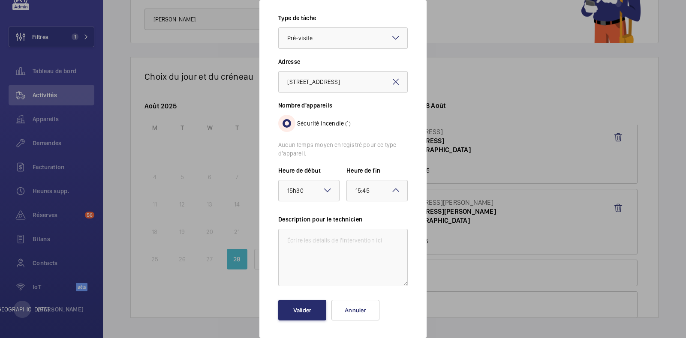
scroll to position [36, 0]
click at [294, 311] on font "Valider" at bounding box center [302, 309] width 18 height 7
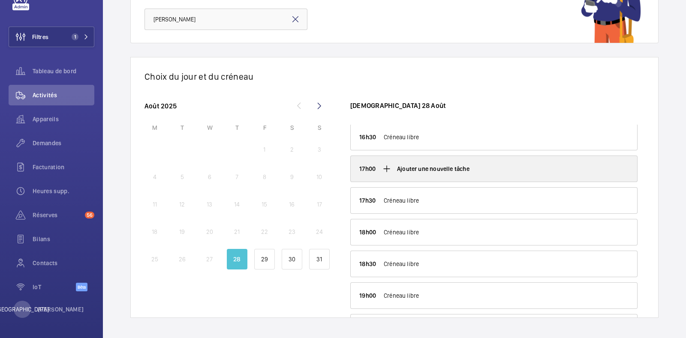
scroll to position [814, 0]
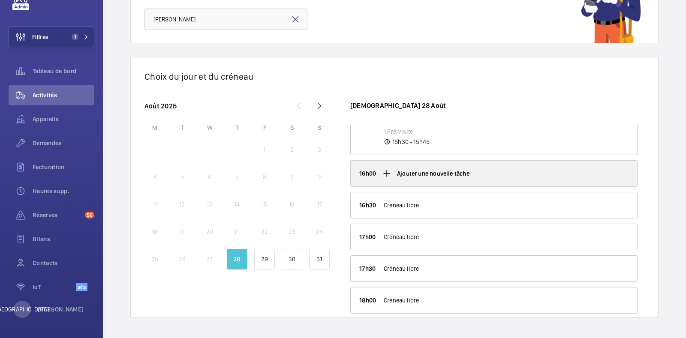
click at [403, 172] on font "Ajouter une nouvelle tâche" at bounding box center [433, 173] width 72 height 7
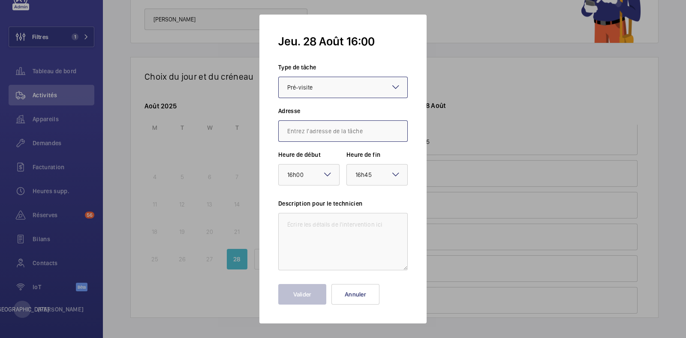
click at [350, 127] on input "text" at bounding box center [343, 131] width 130 height 21
paste input "[STREET_ADDRESS]"
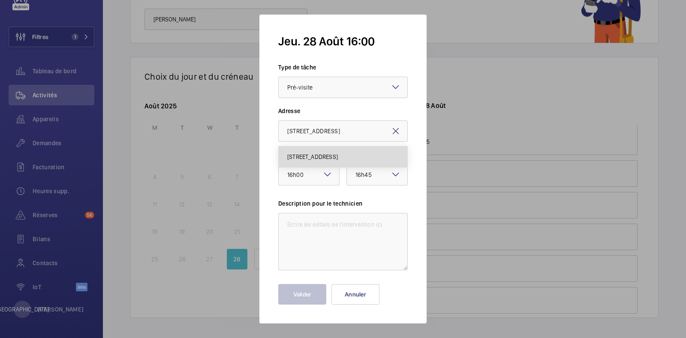
click at [338, 158] on font "[STREET_ADDRESS]" at bounding box center [312, 157] width 51 height 7
type input "[STREET_ADDRESS]"
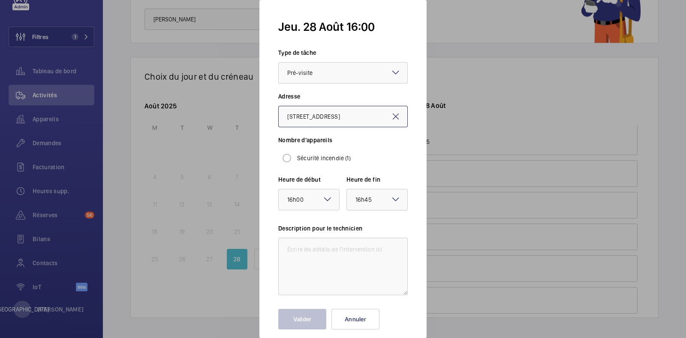
click at [375, 197] on div "× 16h45" at bounding box center [375, 200] width 38 height 10
click at [293, 162] on input "Sécurité incendie (1)" at bounding box center [286, 158] width 17 height 17
radio input "true"
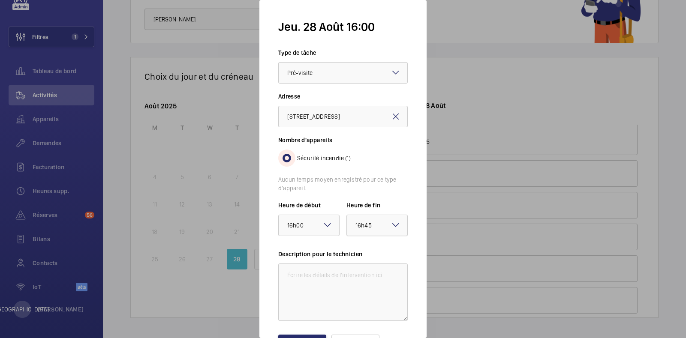
click at [371, 221] on div "× 16h45" at bounding box center [375, 225] width 38 height 10
click at [370, 268] on div "16:15" at bounding box center [377, 266] width 60 height 21
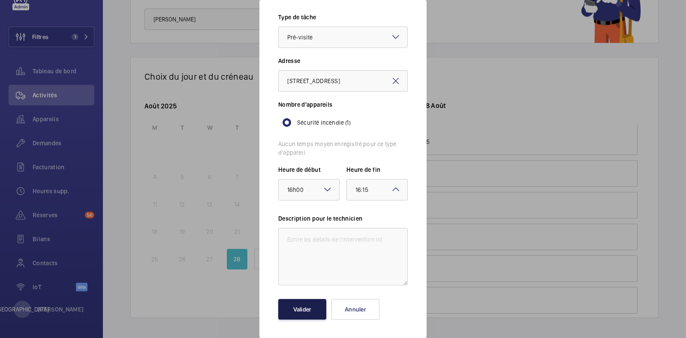
click at [313, 307] on button "Valider" at bounding box center [302, 309] width 48 height 21
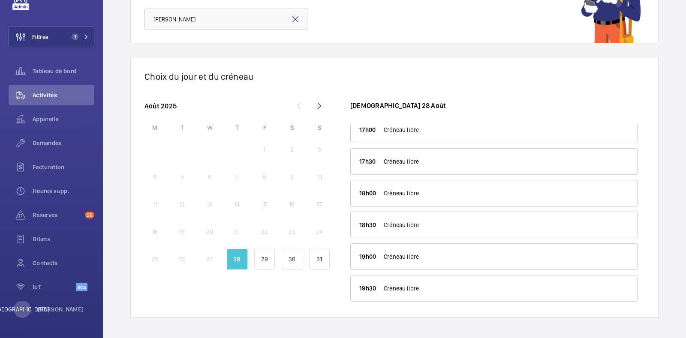
scroll to position [0, 0]
